Goal: Transaction & Acquisition: Purchase product/service

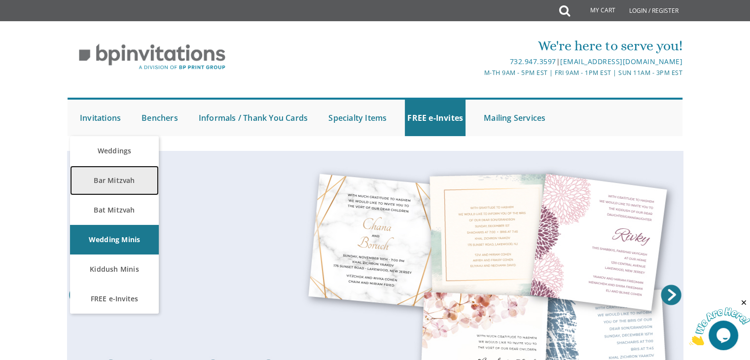
click at [119, 182] on link "Bar Mitzvah" at bounding box center [114, 181] width 89 height 30
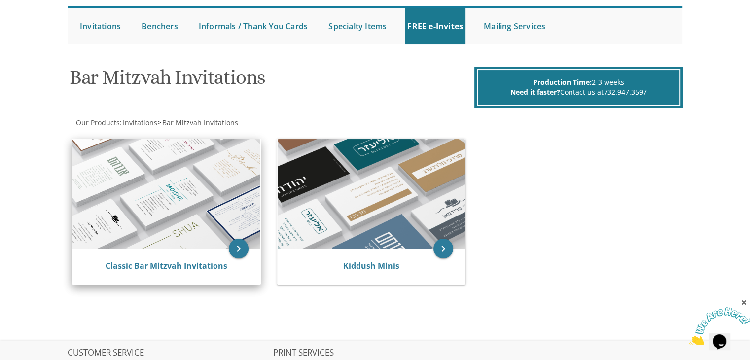
click at [170, 256] on div "Classic Bar Mitzvah Invitations" at bounding box center [166, 267] width 188 height 36
click at [204, 204] on img at bounding box center [166, 193] width 188 height 109
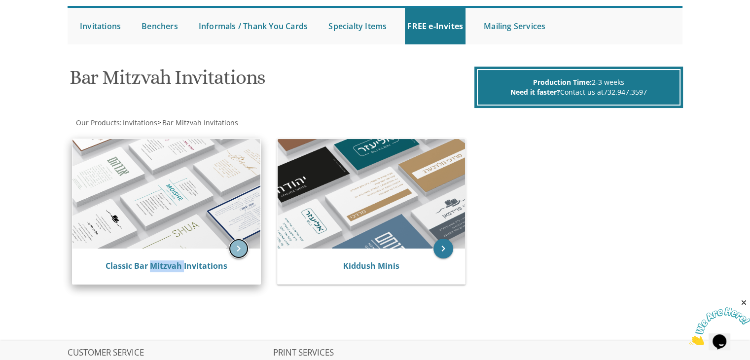
click at [239, 241] on icon "keyboard_arrow_right" at bounding box center [239, 249] width 20 height 20
click at [232, 249] on icon "keyboard_arrow_right" at bounding box center [239, 249] width 20 height 20
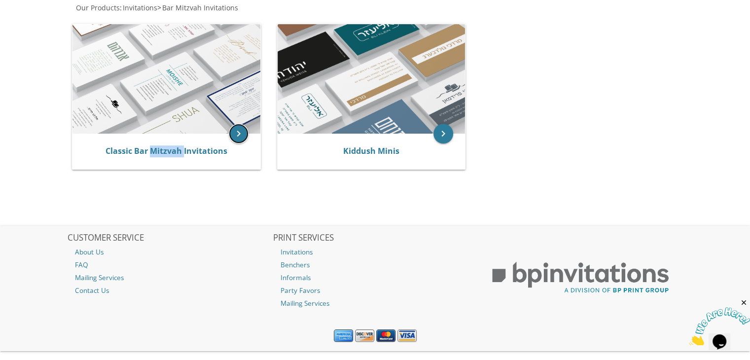
scroll to position [224, 0]
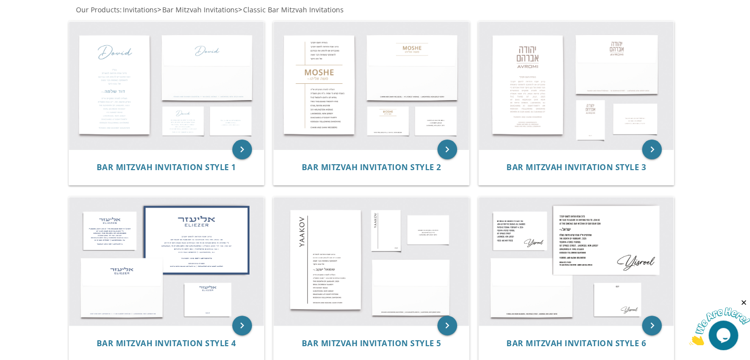
scroll to position [169, 0]
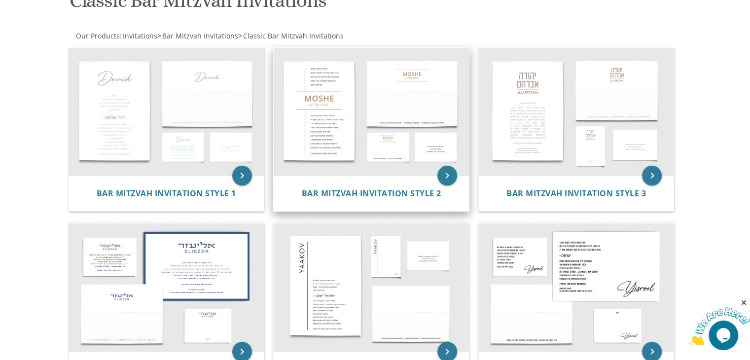
click at [290, 120] on img at bounding box center [371, 112] width 195 height 128
click at [318, 101] on img at bounding box center [371, 112] width 195 height 128
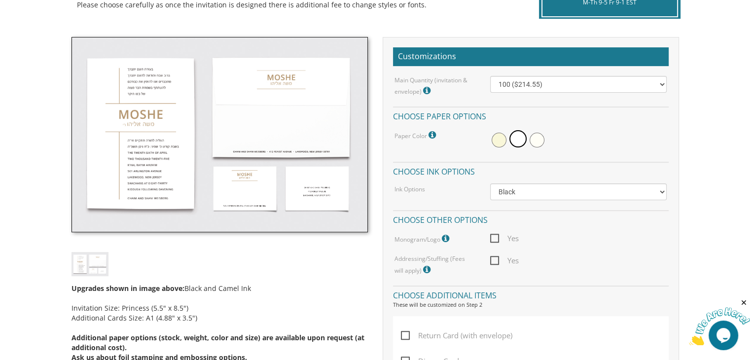
scroll to position [262, 0]
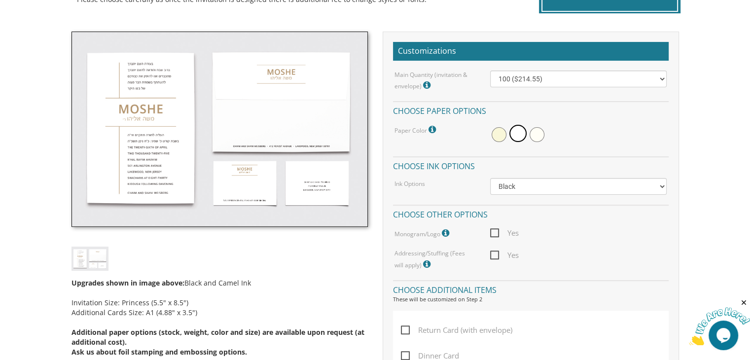
click at [403, 326] on span "Return Card (with envelope)" at bounding box center [456, 330] width 111 height 12
click at [403, 326] on input "Return Card (with envelope)" at bounding box center [404, 329] width 6 height 6
checkbox input "true"
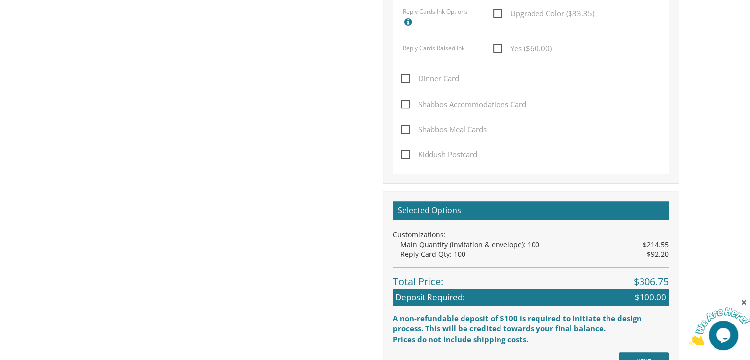
scroll to position [645, 0]
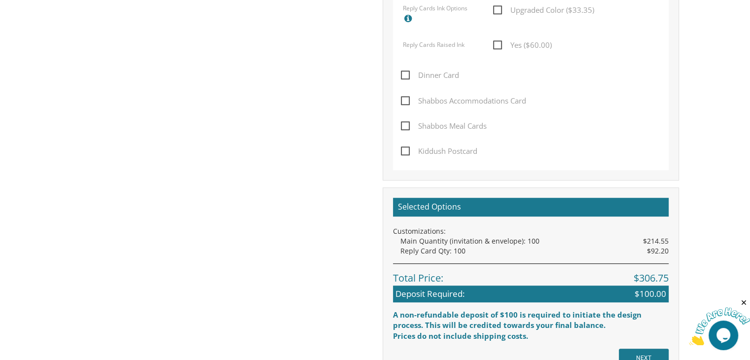
click at [711, 37] on body "My Cart {{shoppingcart.totalQuantityDisplay}} Total: {{shoppingcart.subtotal}} …" at bounding box center [375, 49] width 750 height 1389
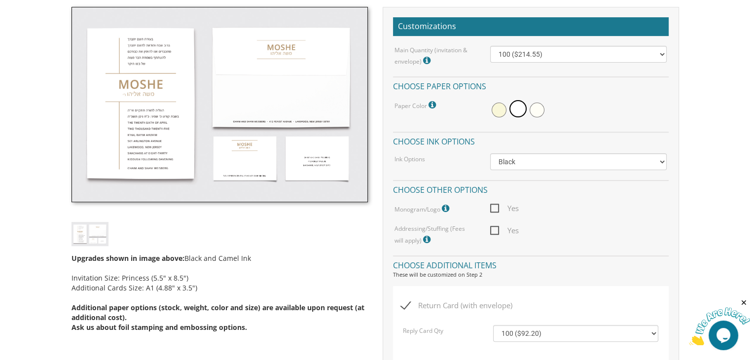
scroll to position [283, 0]
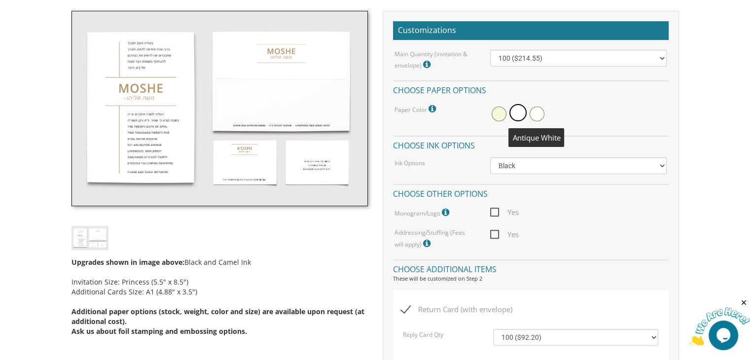
click at [537, 113] on span at bounding box center [537, 114] width 15 height 15
click at [515, 110] on span at bounding box center [516, 114] width 15 height 15
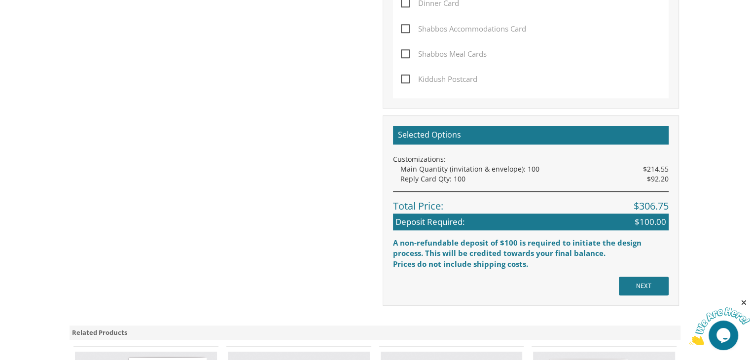
scroll to position [730, 0]
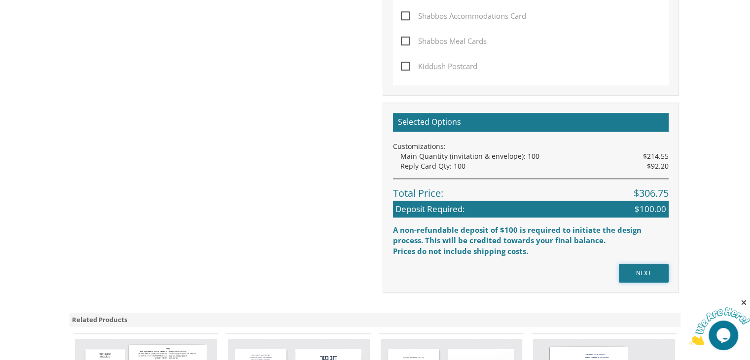
click at [634, 273] on input "NEXT" at bounding box center [644, 273] width 50 height 19
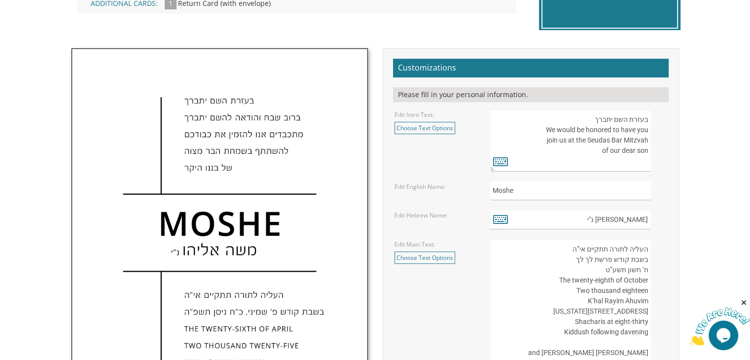
scroll to position [296, 0]
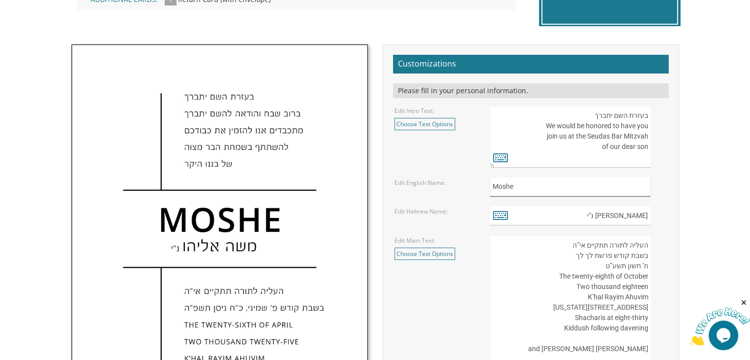
drag, startPoint x: 521, startPoint y: 181, endPoint x: 453, endPoint y: 185, distance: 67.6
click at [453, 185] on div "Edit English Name: [GEOGRAPHIC_DATA]" at bounding box center [530, 187] width 287 height 19
type input "Yosef"
drag, startPoint x: 602, startPoint y: 216, endPoint x: 688, endPoint y: 217, distance: 86.8
click at [688, 217] on div "Invitations > Bar Mitzvah Invitations > Classic Bar Mitzvah Invitations Bar Mit…" at bounding box center [375, 298] width 631 height 886
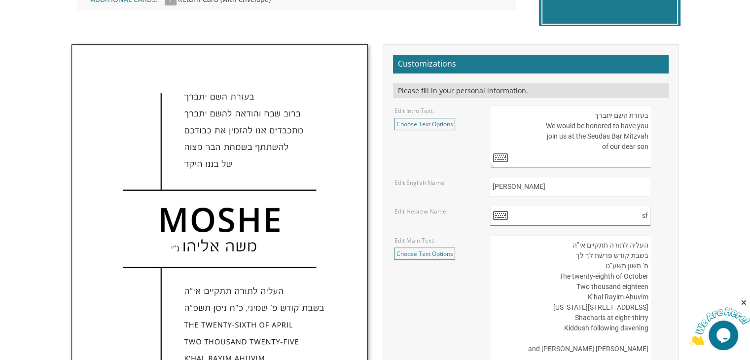
type input "s"
click at [500, 214] on icon at bounding box center [500, 215] width 15 height 14
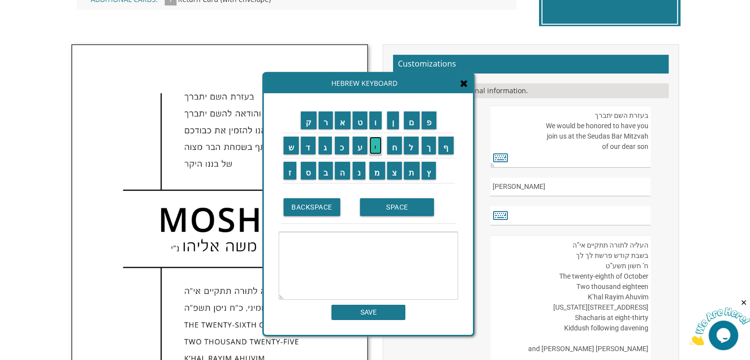
click at [380, 150] on input "י" at bounding box center [375, 146] width 12 height 18
click at [377, 124] on input "ו" at bounding box center [375, 120] width 12 height 18
click at [312, 177] on input "ס" at bounding box center [308, 171] width 15 height 18
click at [448, 149] on input "ף" at bounding box center [445, 146] width 15 height 18
type textarea "יוסף"
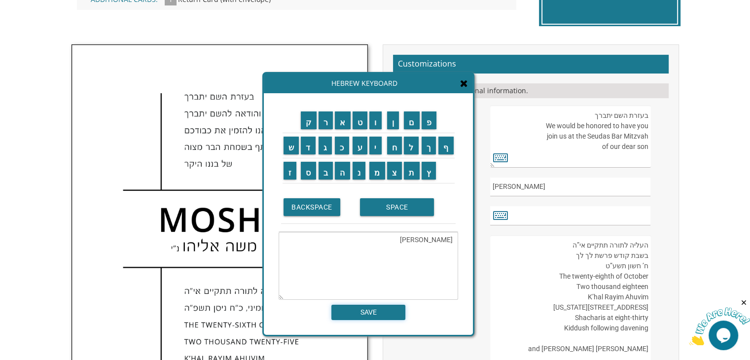
click at [352, 308] on input "SAVE" at bounding box center [368, 312] width 74 height 15
type input "יוסף"
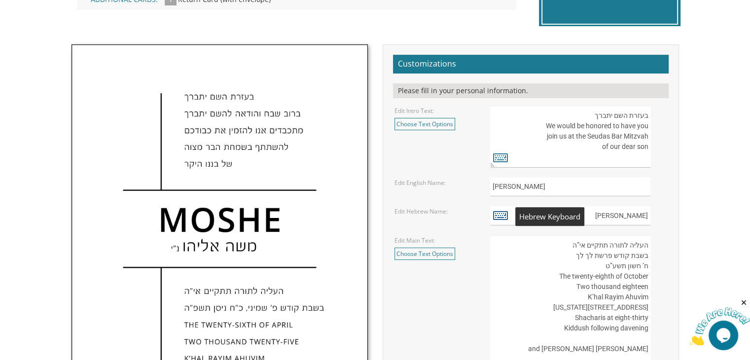
click at [495, 214] on icon at bounding box center [500, 215] width 15 height 14
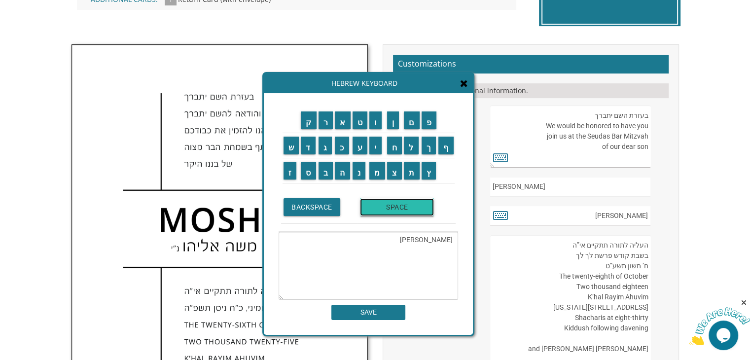
click at [384, 209] on input "SPACE" at bounding box center [397, 207] width 74 height 18
click at [357, 176] on input "נ" at bounding box center [359, 171] width 13 height 18
click at [379, 150] on input "י" at bounding box center [375, 146] width 12 height 18
type textarea "יוסף ני"
click at [361, 312] on input "SAVE" at bounding box center [368, 312] width 74 height 15
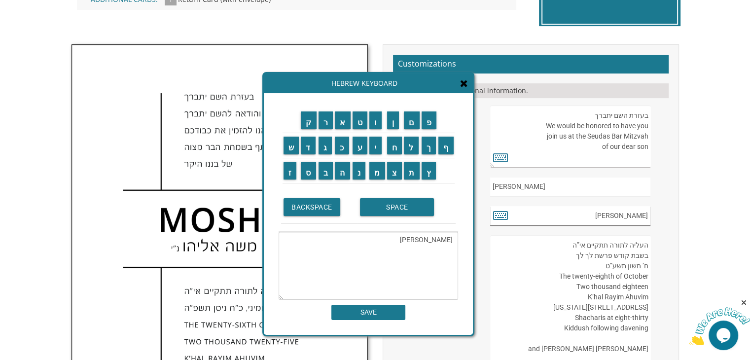
type input "יוסף ני"
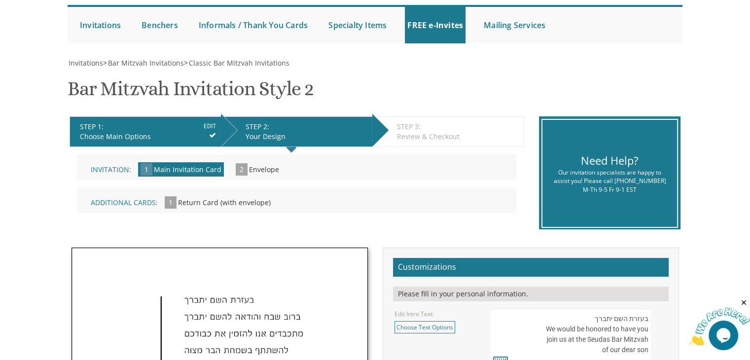
scroll to position [0, 0]
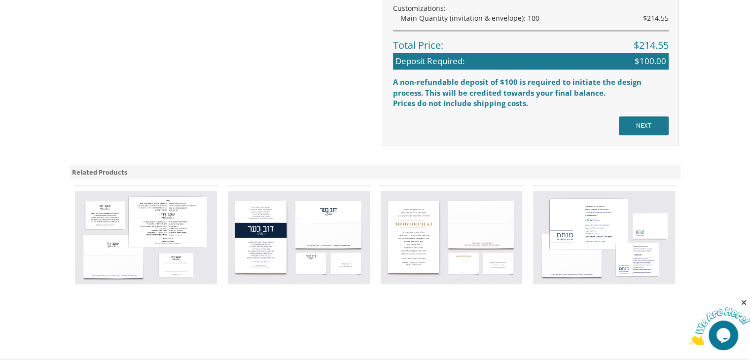
scroll to position [785, 0]
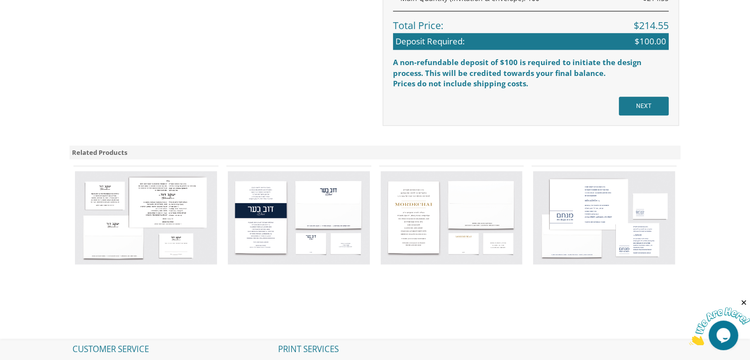
click at [252, 215] on img at bounding box center [299, 217] width 142 height 93
click at [248, 225] on img at bounding box center [299, 217] width 142 height 93
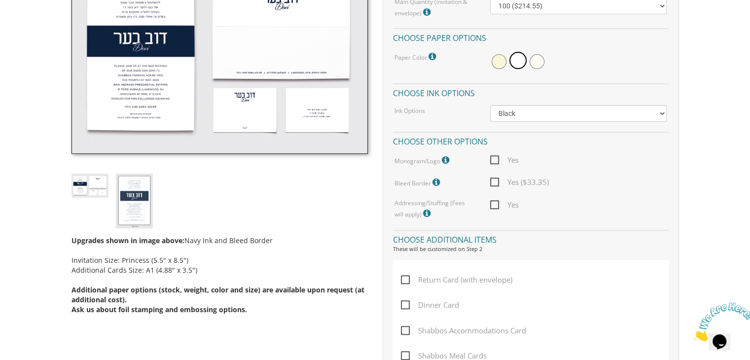
click at [558, 148] on div "Main Quantity (invitation & envelope) Invitation Size: Princess (5.5" x 8.5") 1…" at bounding box center [531, 109] width 276 height 222
